Goal: Task Accomplishment & Management: Manage account settings

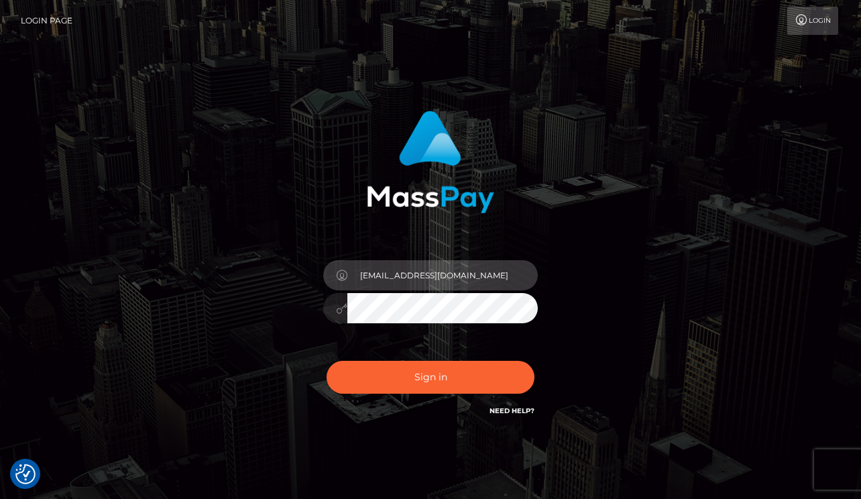
type input "missaysialee@gmail.com"
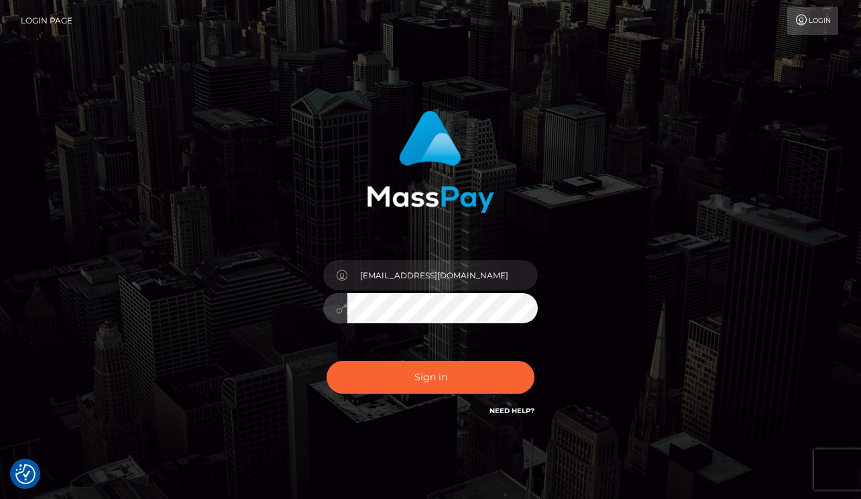
click at [430, 377] on button "Sign in" at bounding box center [431, 377] width 208 height 33
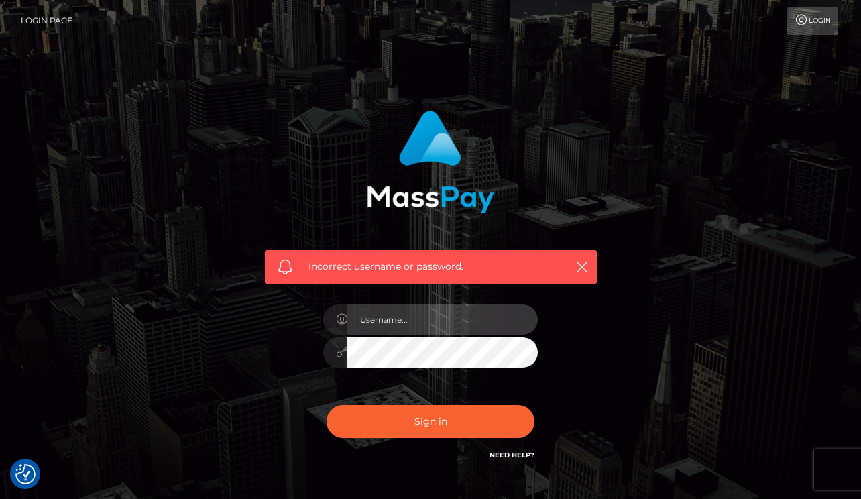
type input "[EMAIL_ADDRESS][DOMAIN_NAME]"
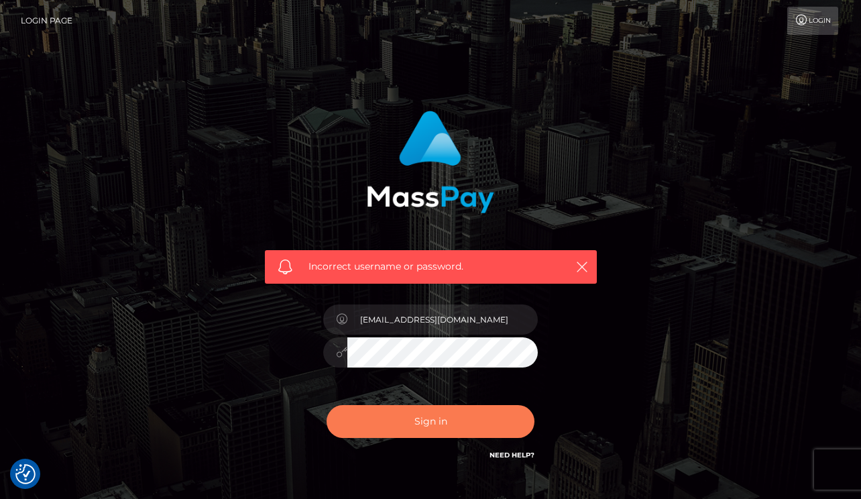
click at [449, 425] on button "Sign in" at bounding box center [431, 421] width 208 height 33
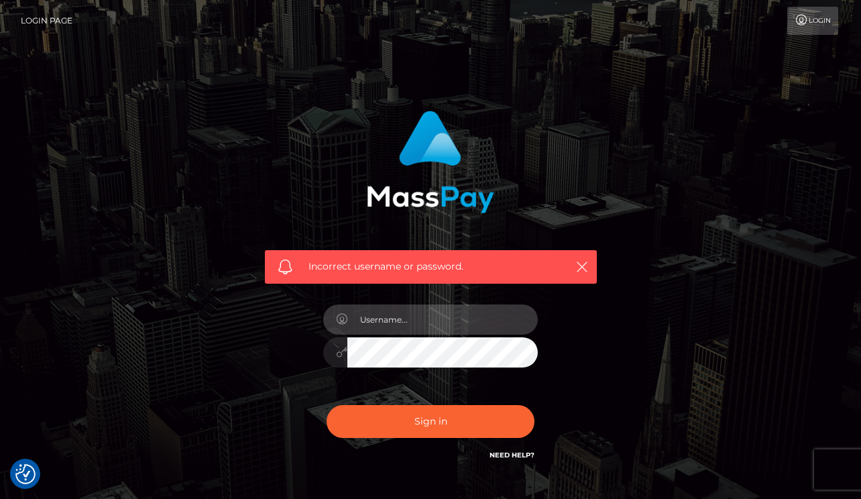
click at [424, 310] on input "text" at bounding box center [442, 319] width 190 height 30
type input "missaysialee@gmail.com"
click at [404, 323] on input "missaysialee@gmail.com" at bounding box center [442, 319] width 190 height 30
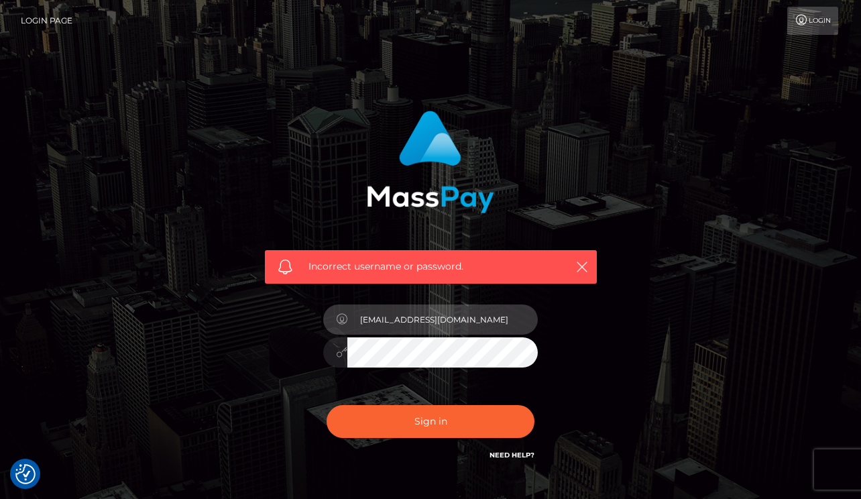
click at [404, 323] on input "missaysialee@gmail.com" at bounding box center [442, 319] width 190 height 30
click at [404, 323] on input "[EMAIL_ADDRESS][DOMAIN_NAME]" at bounding box center [442, 319] width 190 height 30
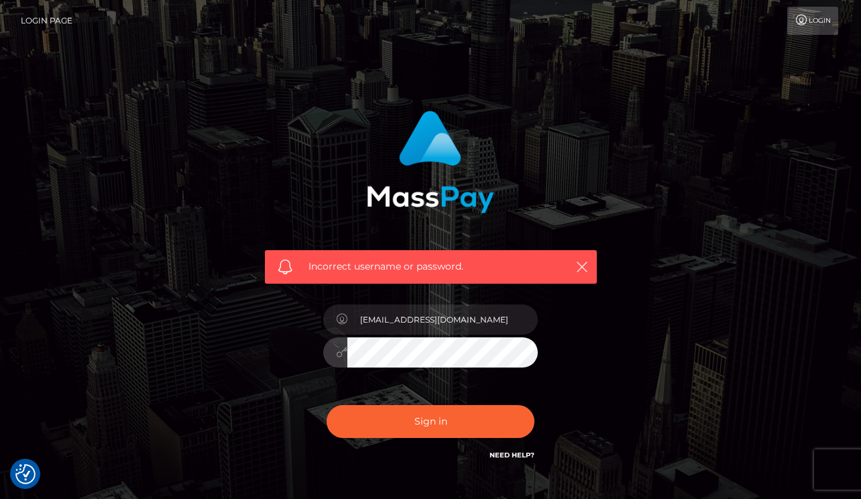
click at [430, 420] on button "Sign in" at bounding box center [431, 421] width 208 height 33
type input "[EMAIL_ADDRESS][DOMAIN_NAME]"
click at [447, 379] on div "[EMAIL_ADDRESS][DOMAIN_NAME]" at bounding box center [430, 345] width 235 height 103
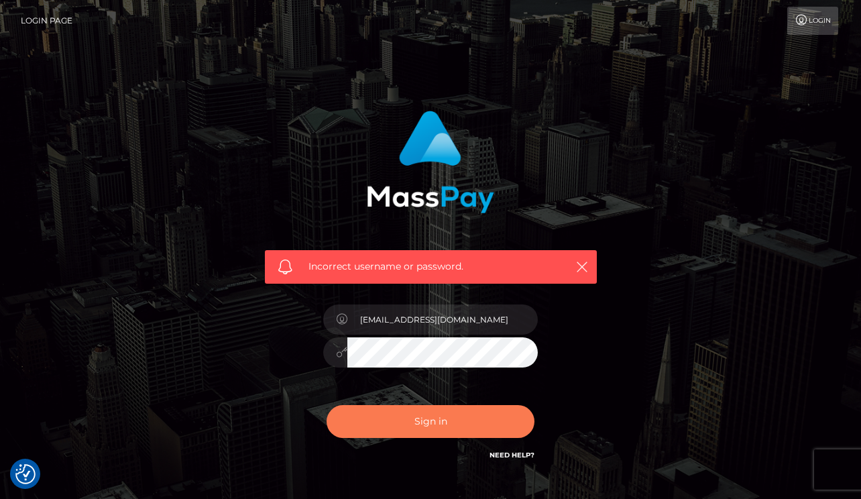
click at [447, 422] on button "Sign in" at bounding box center [431, 421] width 208 height 33
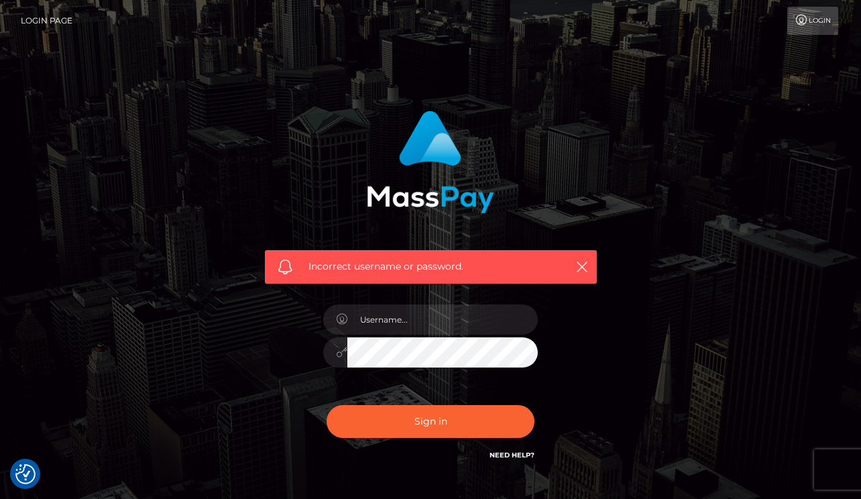
click at [524, 452] on link "Need Help?" at bounding box center [511, 455] width 45 height 9
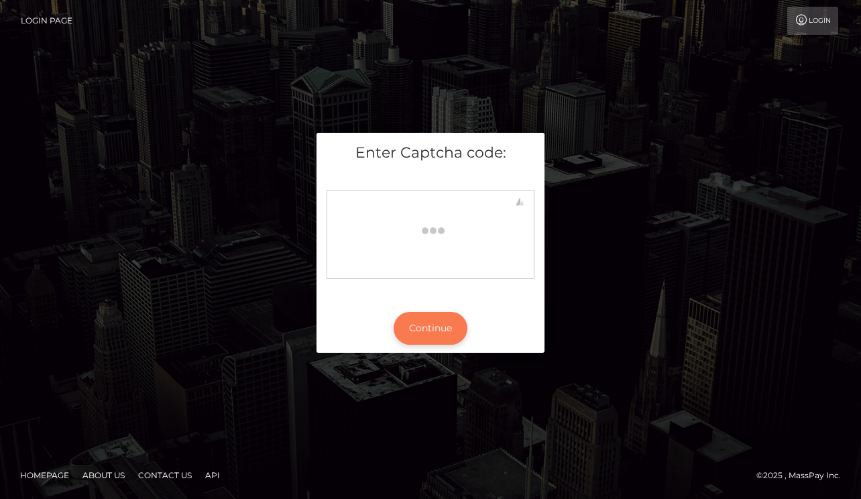
click at [435, 337] on button "Continue" at bounding box center [431, 328] width 74 height 33
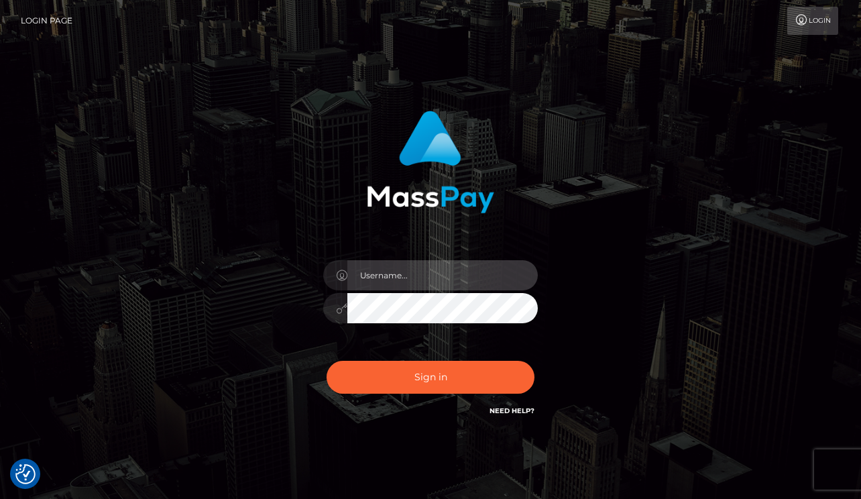
type input "missaysialee@gmail.com"
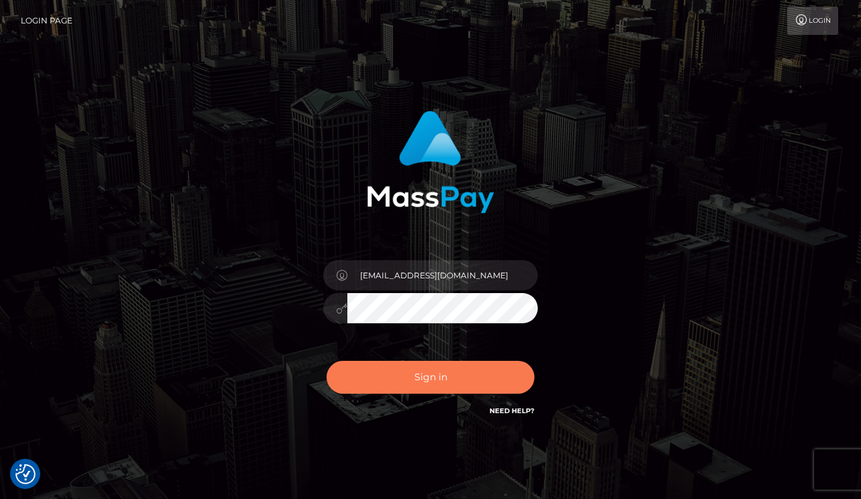
click at [443, 379] on button "Sign in" at bounding box center [431, 377] width 208 height 33
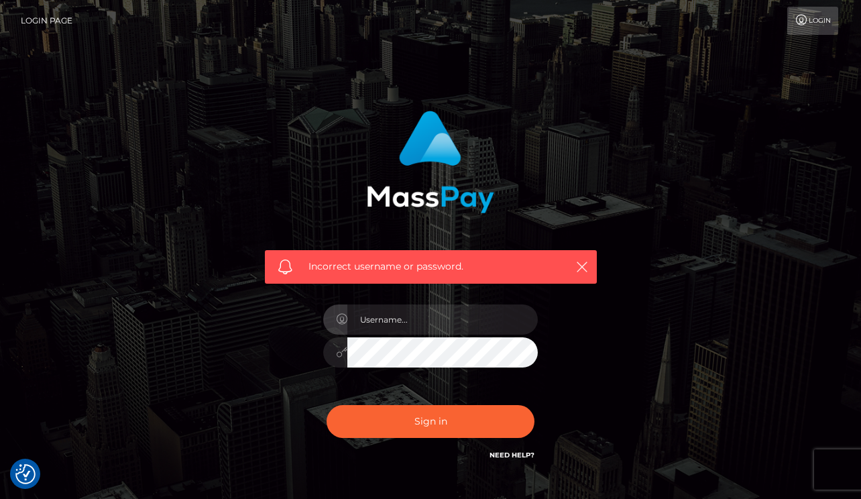
click at [502, 454] on link "Need Help?" at bounding box center [511, 455] width 45 height 9
click at [816, 22] on link "Login" at bounding box center [812, 21] width 51 height 28
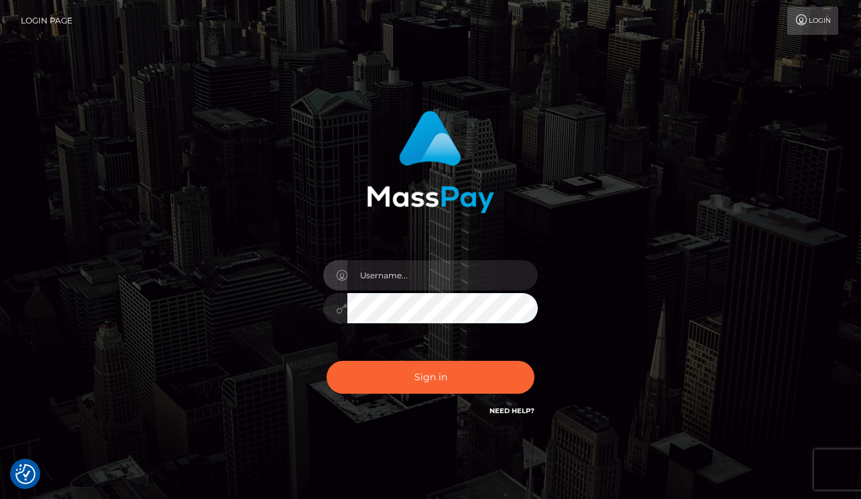
click at [444, 190] on img at bounding box center [430, 162] width 127 height 103
click at [444, 154] on img at bounding box center [430, 162] width 127 height 103
click at [54, 19] on link "Login Page" at bounding box center [47, 21] width 52 height 28
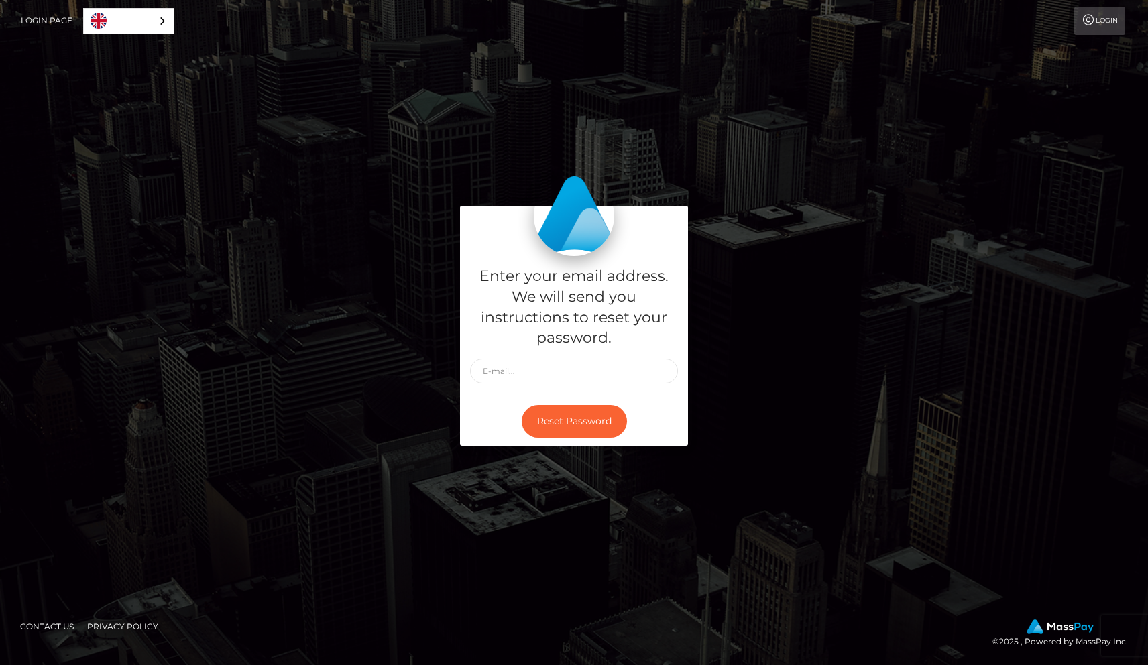
click at [552, 366] on input "text" at bounding box center [574, 371] width 208 height 25
type input "[EMAIL_ADDRESS][DOMAIN_NAME]"
click at [573, 421] on button "Reset Password" at bounding box center [574, 421] width 105 height 33
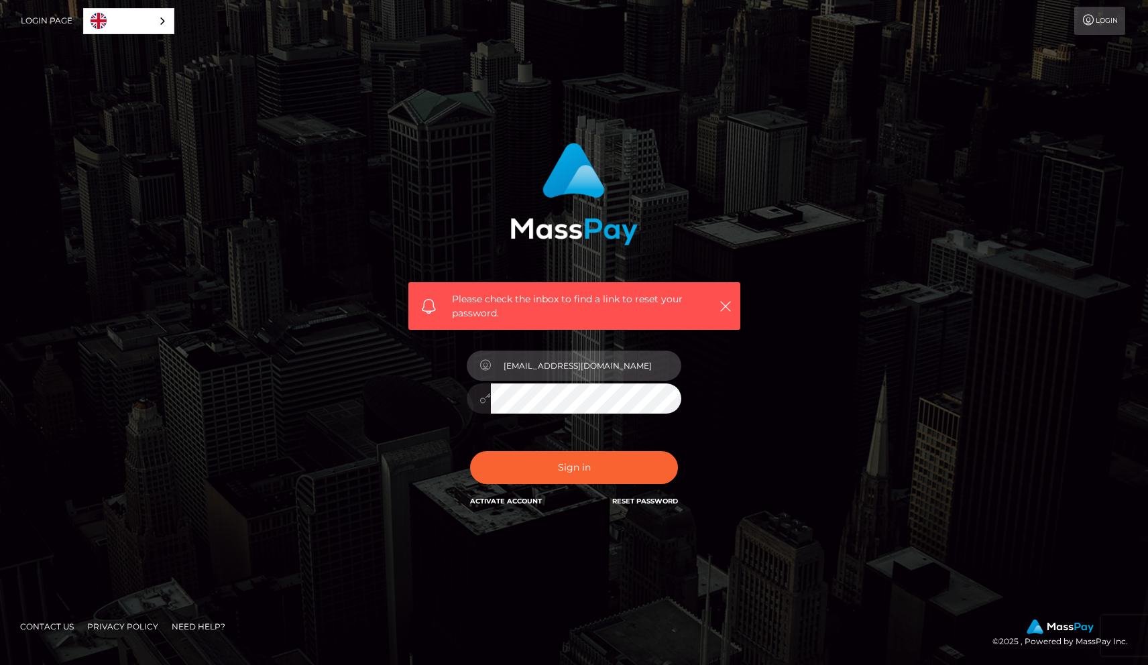
type input "[EMAIL_ADDRESS][DOMAIN_NAME]"
click at [573, 467] on button "Sign in" at bounding box center [574, 467] width 208 height 33
